Goal: Task Accomplishment & Management: Manage account settings

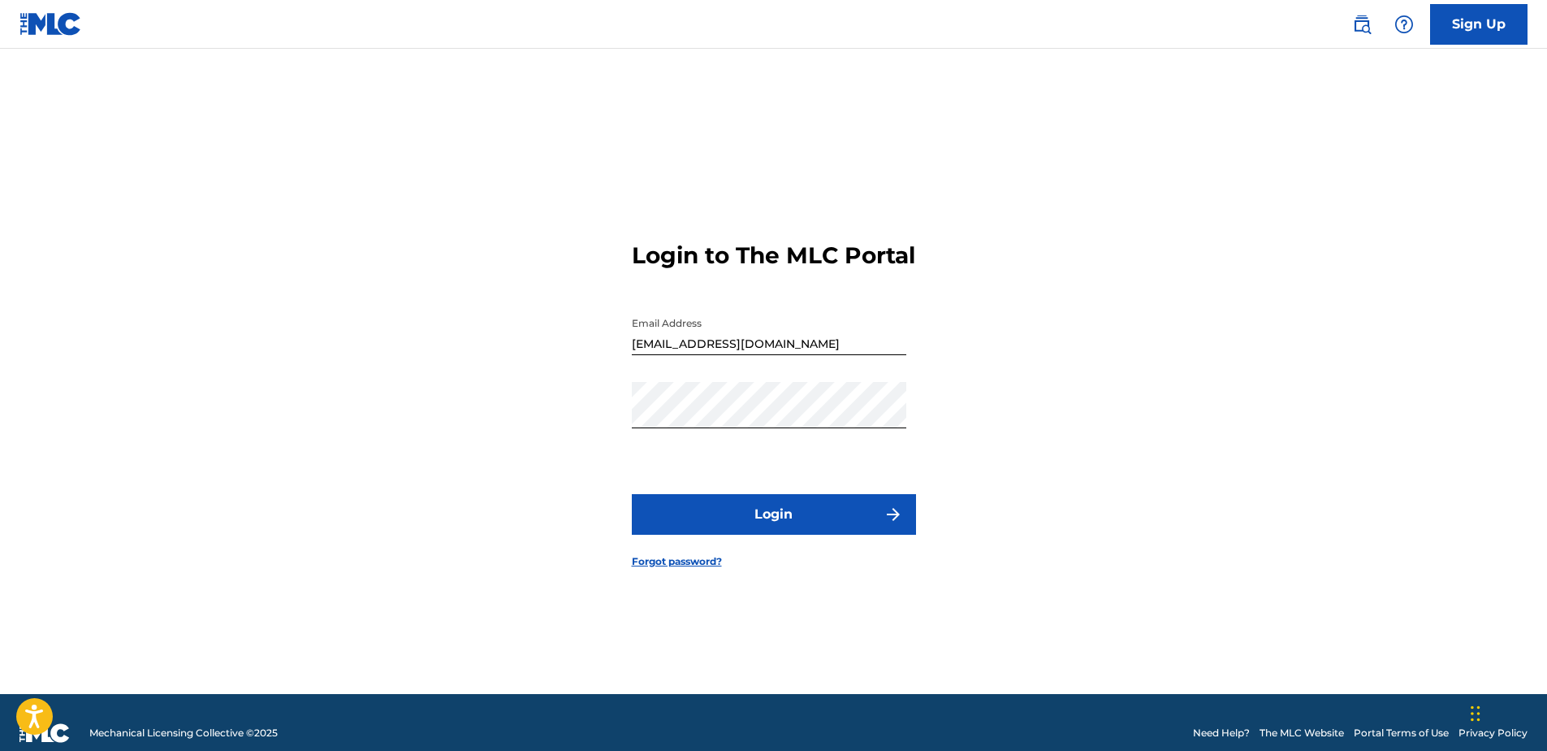
click at [775, 534] on button "Login" at bounding box center [774, 514] width 284 height 41
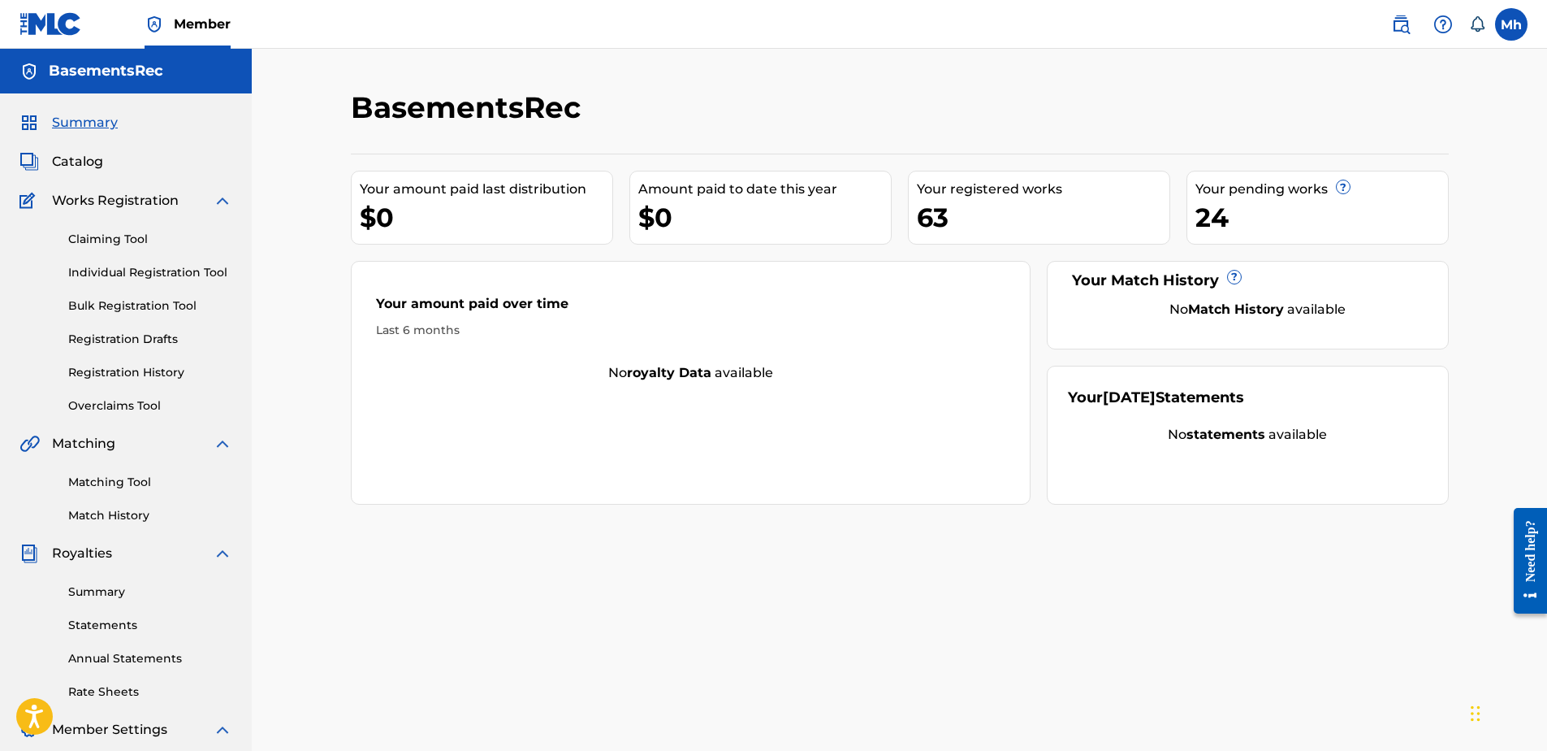
click at [119, 240] on link "Claiming Tool" at bounding box center [150, 239] width 164 height 17
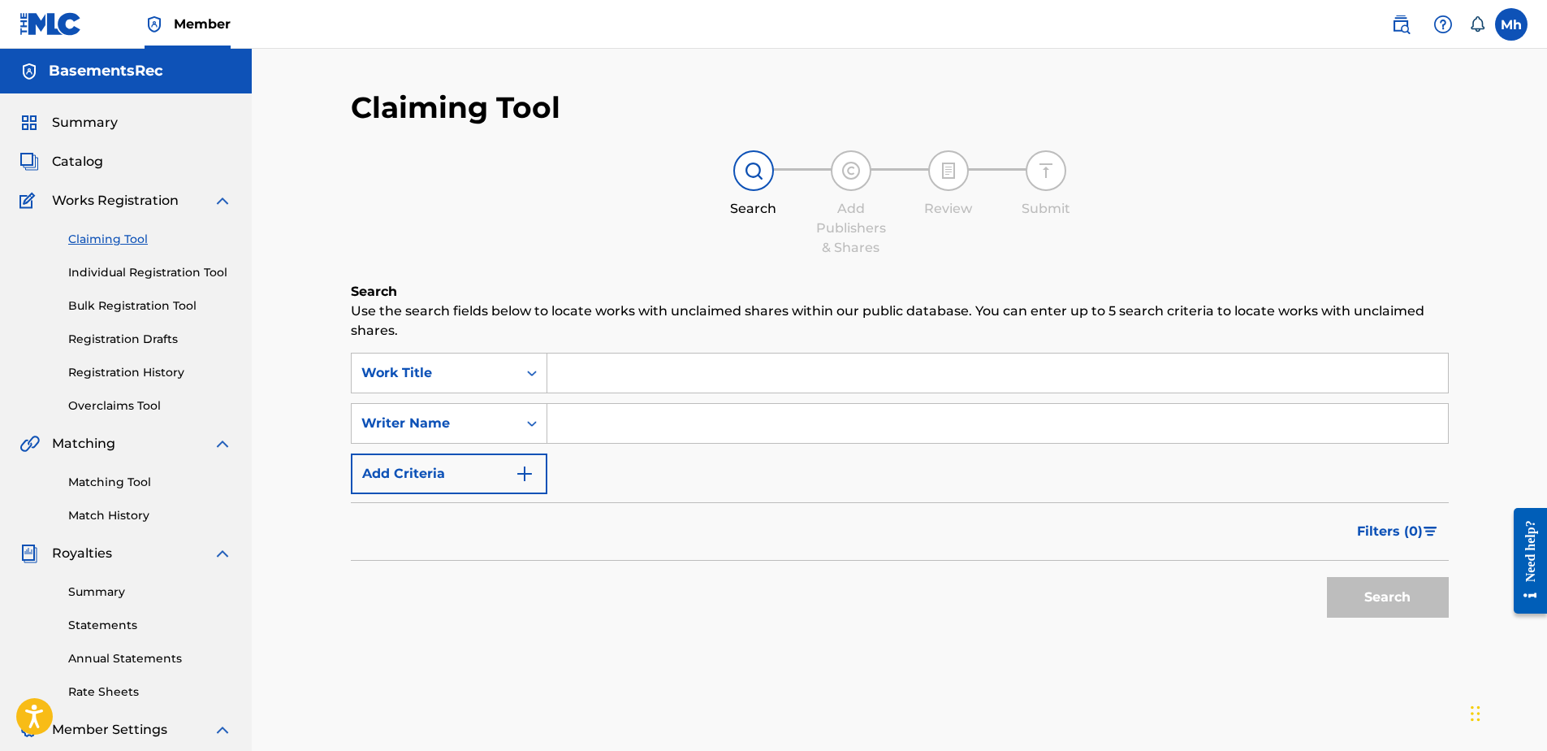
click at [89, 162] on span "Catalog" at bounding box center [77, 161] width 51 height 19
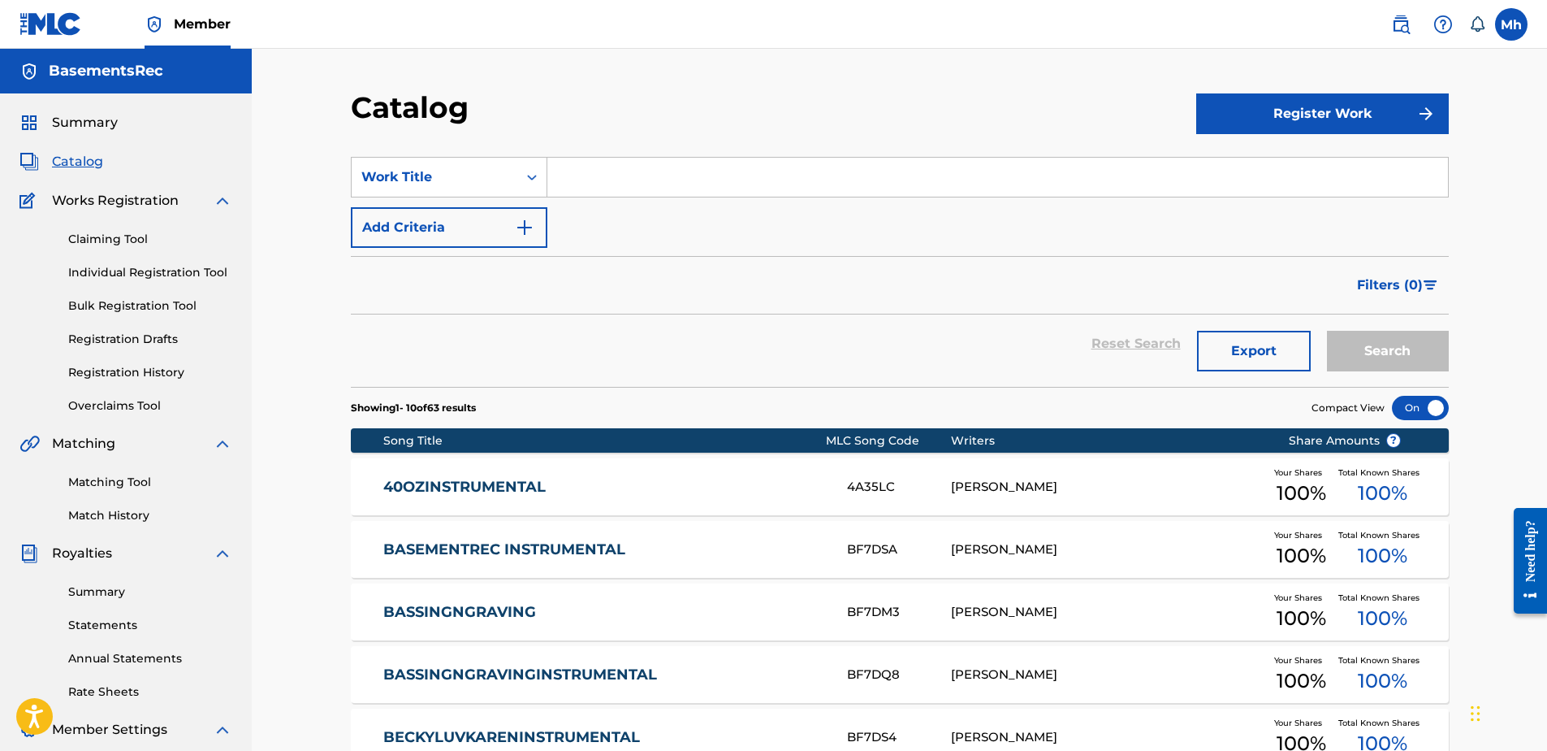
click at [108, 590] on link "Summary" at bounding box center [150, 591] width 164 height 17
click at [154, 340] on link "Registration Drafts" at bounding box center [150, 339] width 164 height 17
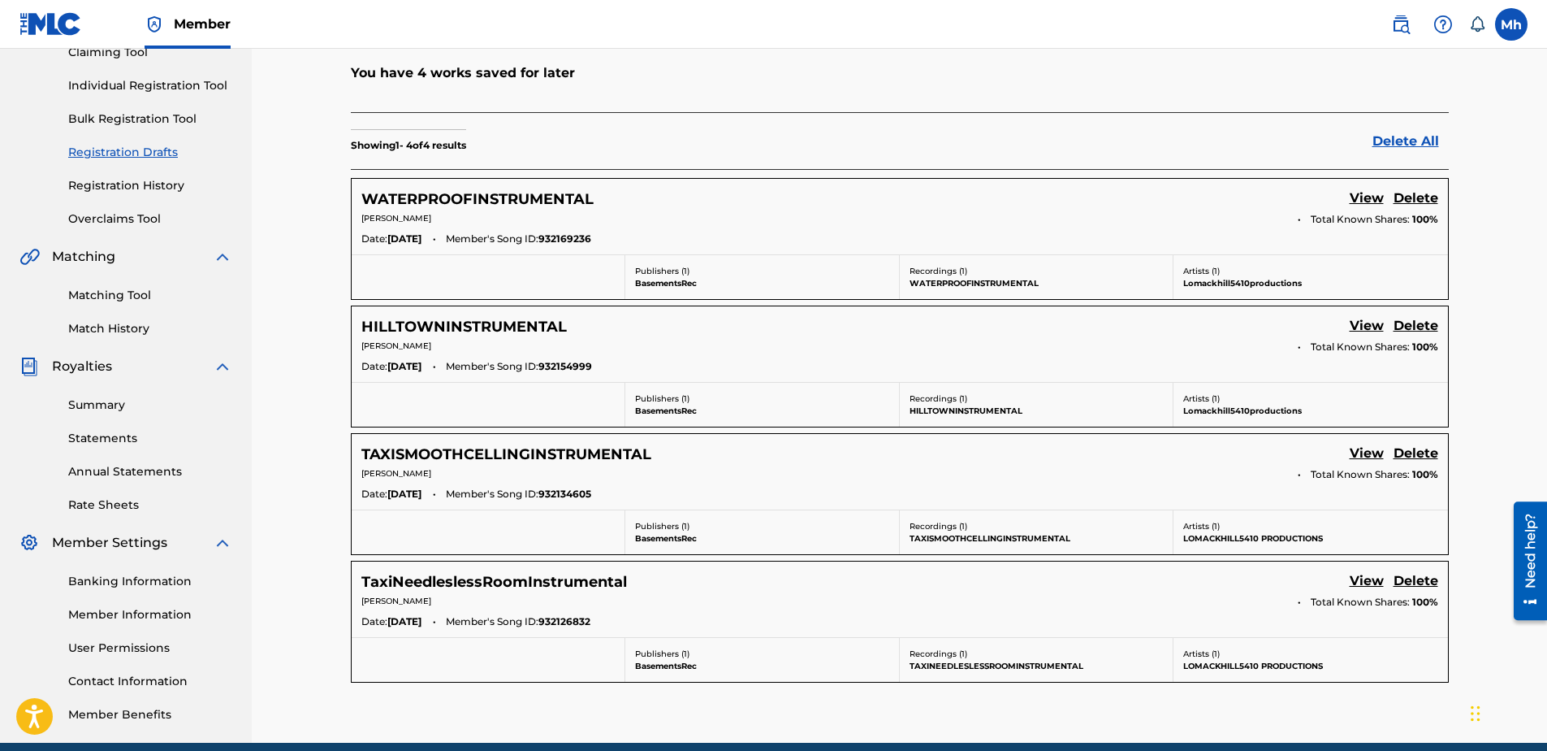
scroll to position [162, 0]
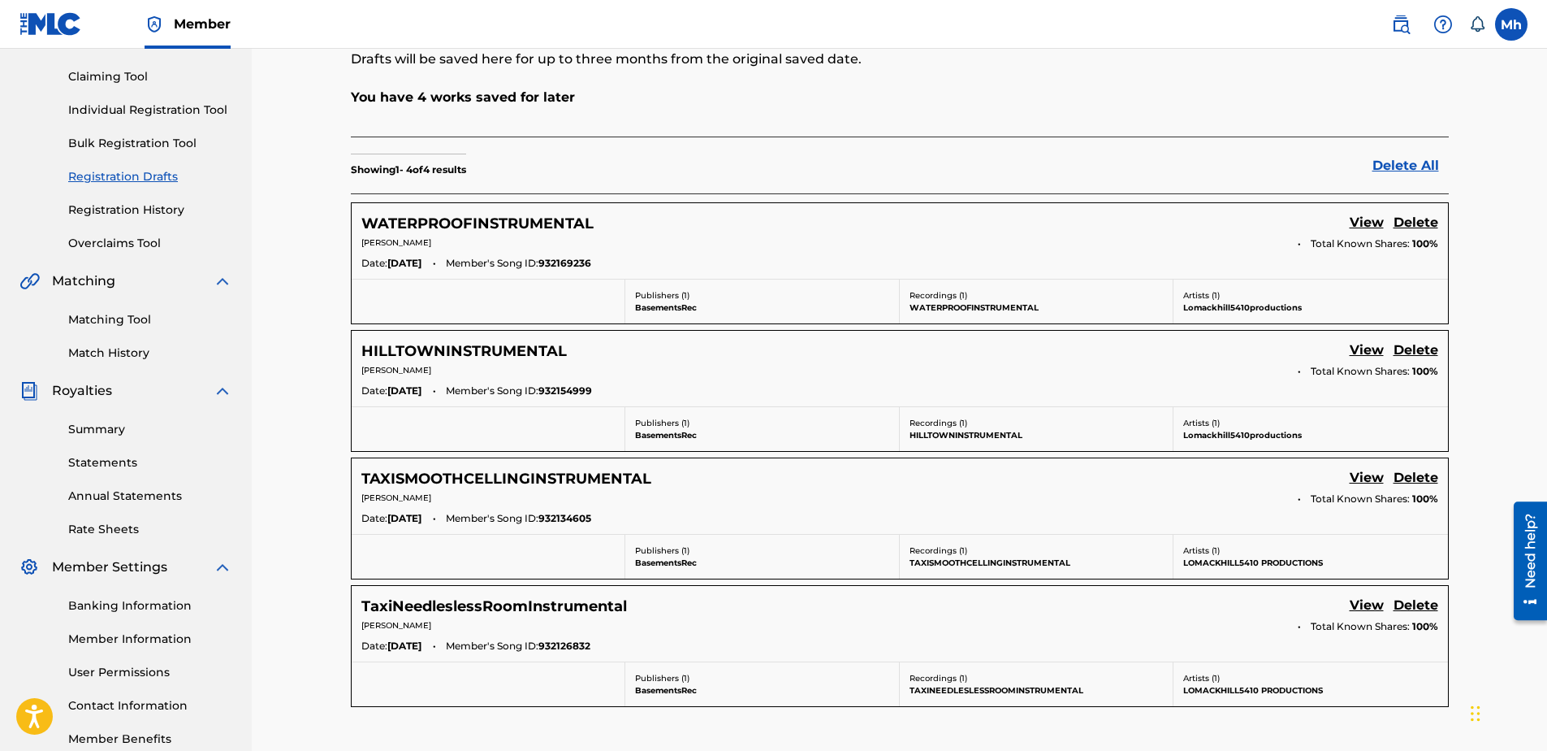
click at [483, 476] on h5 "TAXISMOOTHCELLINGINSTRUMENTAL" at bounding box center [506, 479] width 290 height 19
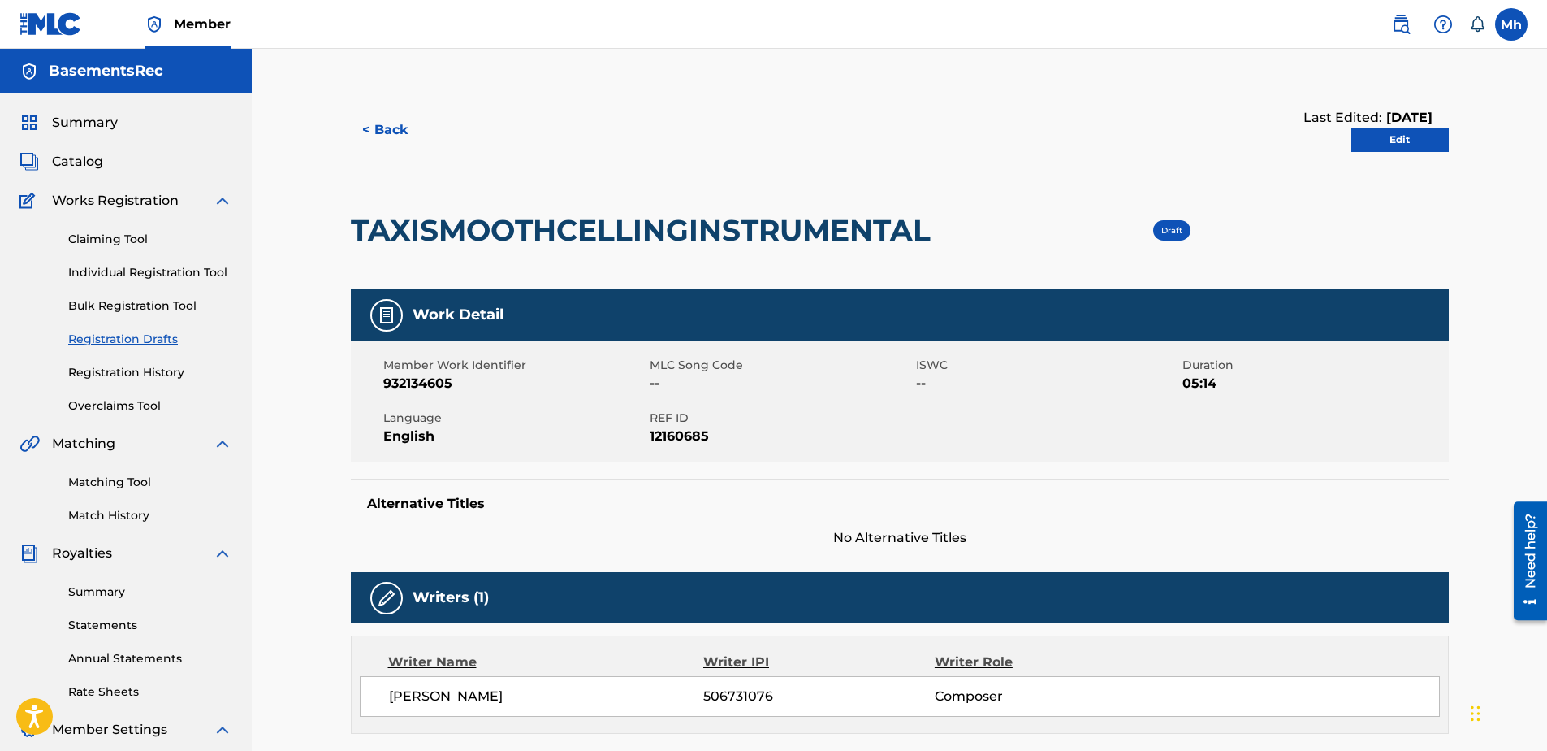
click at [376, 130] on button "< Back" at bounding box center [399, 130] width 97 height 41
